Goal: Entertainment & Leisure: Consume media (video, audio)

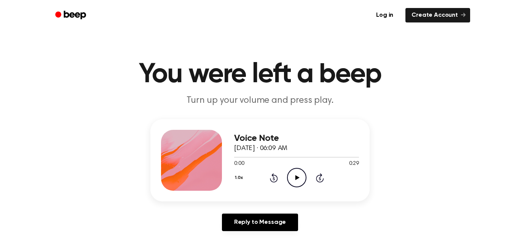
click at [293, 174] on icon "Play Audio" at bounding box center [296, 177] width 19 height 19
click at [299, 175] on icon "Pause Audio" at bounding box center [296, 177] width 19 height 19
click at [299, 175] on icon "Play Audio" at bounding box center [296, 177] width 19 height 19
click at [238, 157] on span at bounding box center [237, 157] width 6 height 6
drag, startPoint x: 238, startPoint y: 157, endPoint x: 245, endPoint y: 158, distance: 6.6
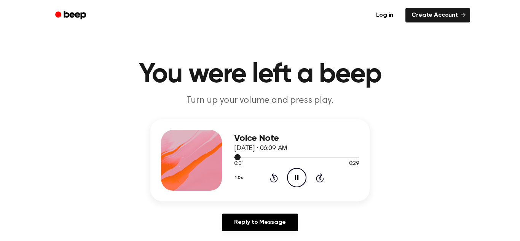
click at [245, 158] on div at bounding box center [296, 157] width 125 height 6
click at [318, 177] on icon "Skip 5 seconds" at bounding box center [319, 178] width 8 height 10
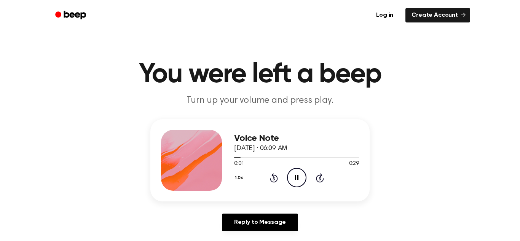
click at [296, 175] on icon "Pause Audio" at bounding box center [296, 177] width 19 height 19
click at [296, 175] on icon "Play Audio" at bounding box center [296, 177] width 19 height 19
click at [296, 175] on icon "Pause Audio" at bounding box center [296, 177] width 19 height 19
click at [451, 183] on div "Voice Note [DATE] · 06:09 AM 0:06 0:29 Your browser does not support the [objec…" at bounding box center [259, 178] width 501 height 118
click at [302, 180] on icon "Play Audio" at bounding box center [296, 177] width 19 height 19
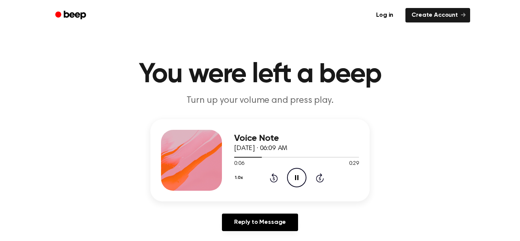
click at [298, 173] on icon "Pause Audio" at bounding box center [296, 177] width 19 height 19
